Goal: Task Accomplishment & Management: Manage account settings

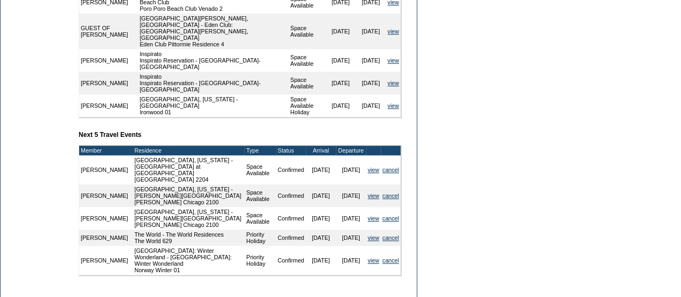
scroll to position [458, 0]
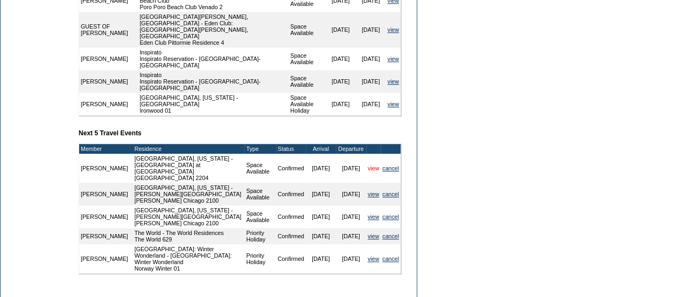
click at [371, 165] on link "view" at bounding box center [373, 168] width 11 height 6
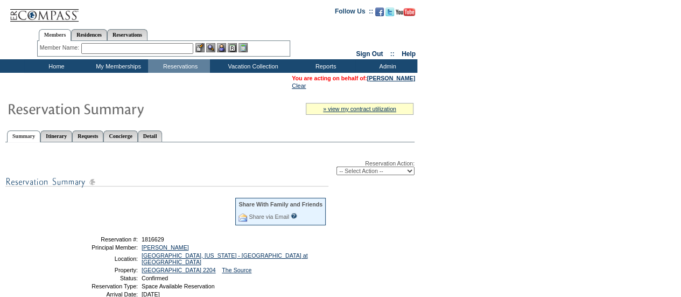
click at [357, 173] on select "-- Select Action -- Modify Reservation Dates Modify Reservation Cost Modify Occ…" at bounding box center [376, 170] width 78 height 9
select select "ChangeOccupancy"
click at [337, 167] on select "-- Select Action -- Modify Reservation Dates Modify Reservation Cost Modify Occ…" at bounding box center [376, 170] width 78 height 9
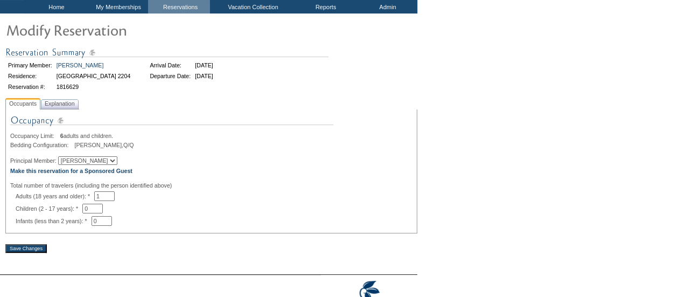
scroll to position [62, 0]
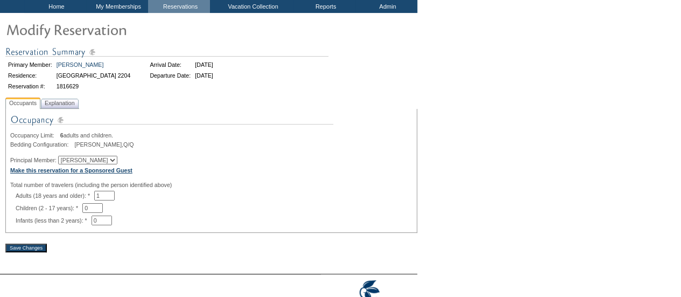
click at [108, 172] on b "Make this reservation for a Sponsored Guest" at bounding box center [71, 170] width 122 height 6
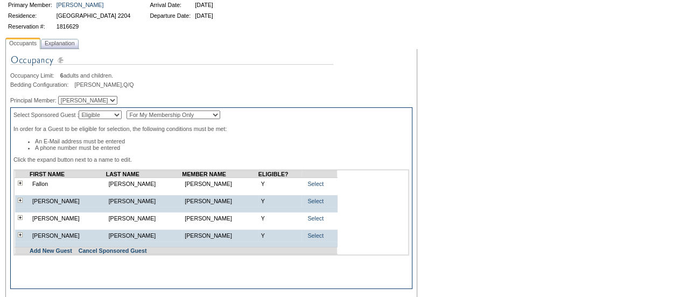
scroll to position [123, 0]
click at [314, 201] on link "Select" at bounding box center [316, 200] width 16 height 6
